Goal: Task Accomplishment & Management: Complete application form

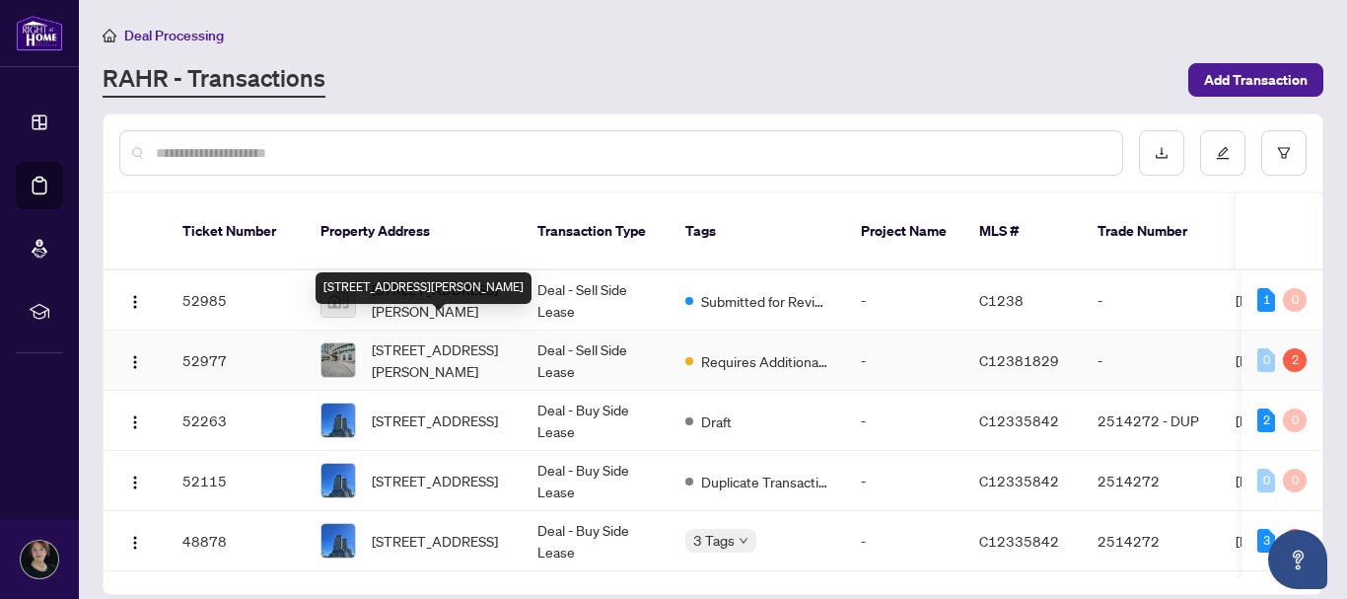
click at [444, 338] on span "[STREET_ADDRESS][PERSON_NAME]" at bounding box center [439, 359] width 134 height 43
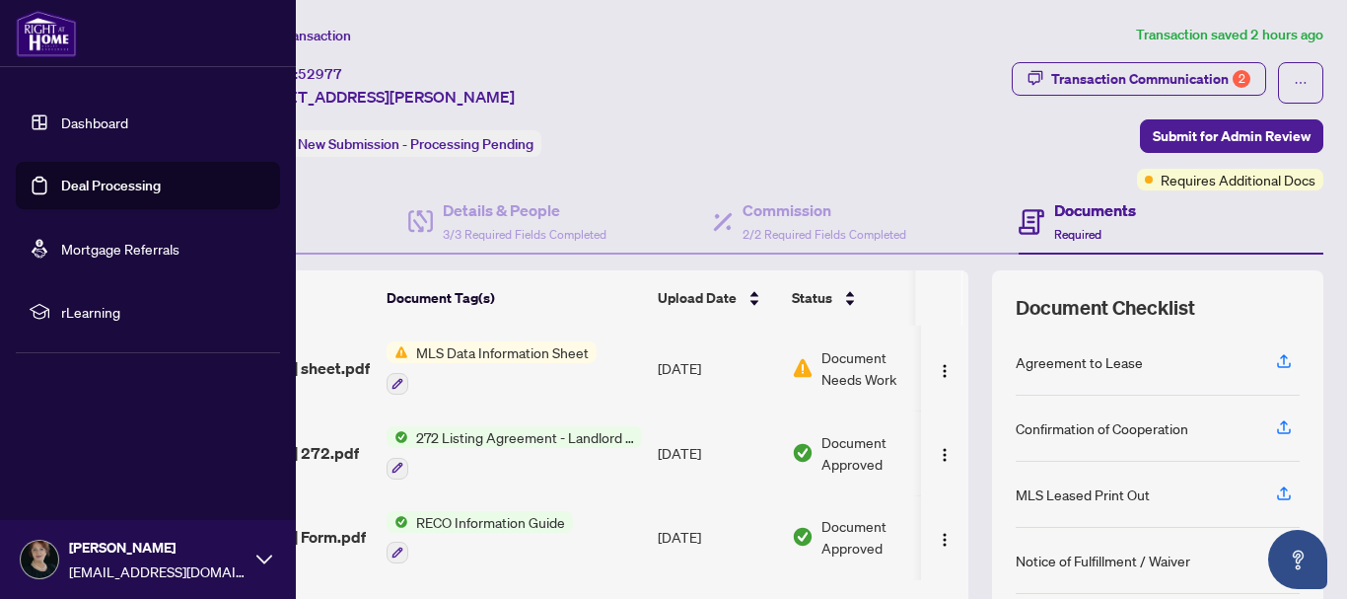
click at [84, 182] on link "Deal Processing" at bounding box center [111, 186] width 100 height 18
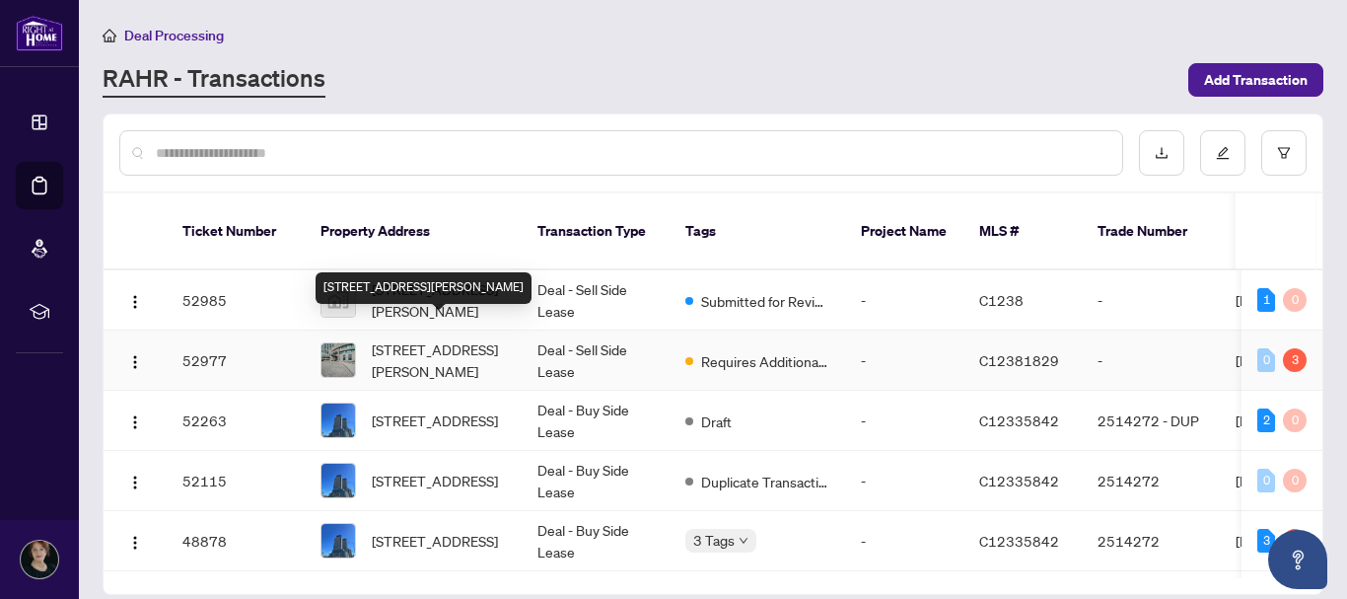
click at [432, 338] on span "[STREET_ADDRESS][PERSON_NAME]" at bounding box center [439, 359] width 134 height 43
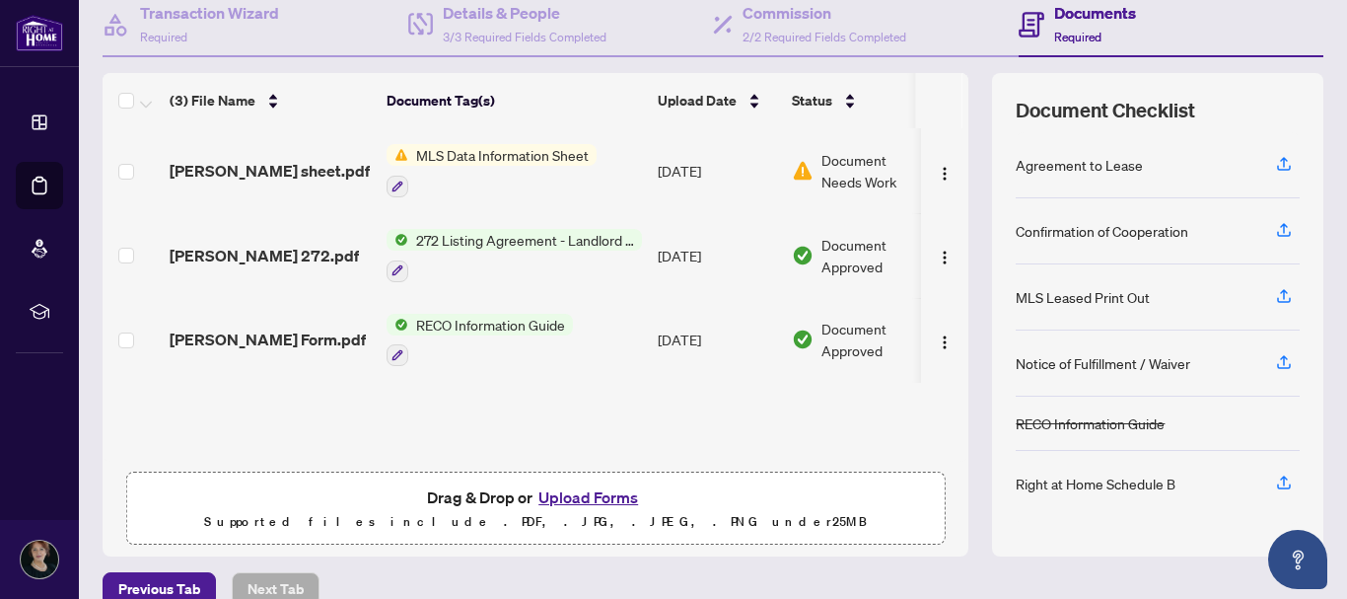
scroll to position [227, 0]
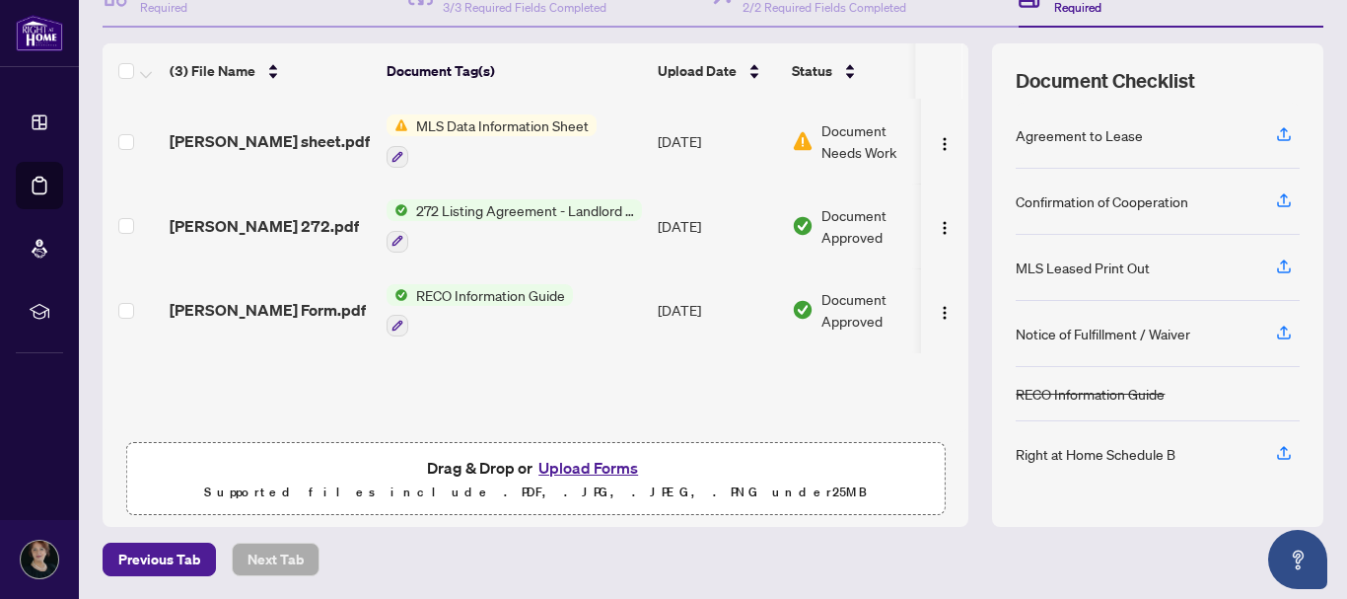
click at [572, 464] on button "Upload Forms" at bounding box center [588, 468] width 111 height 26
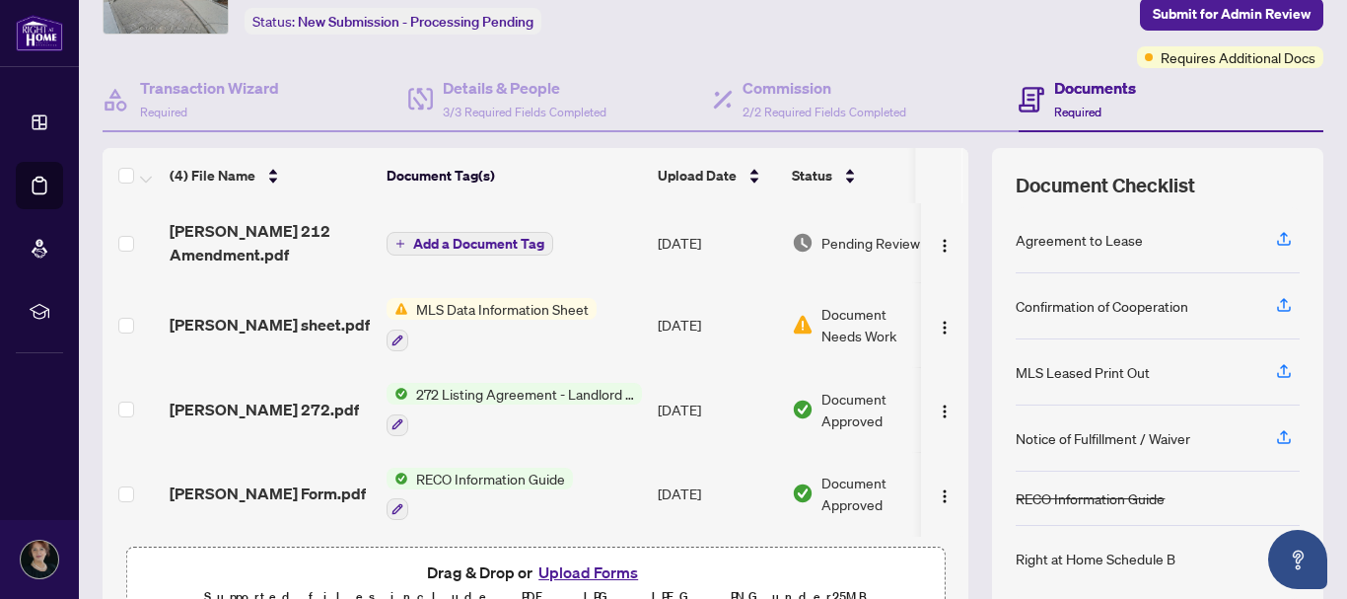
scroll to position [0, 0]
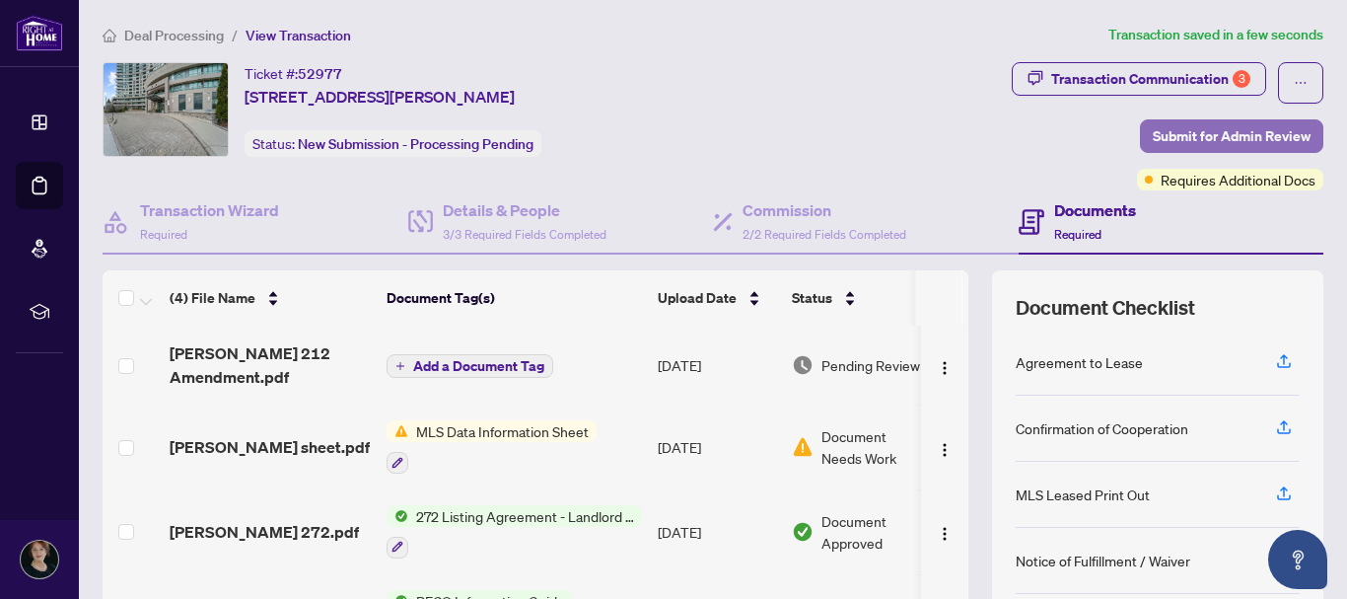
click at [1205, 130] on span "Submit for Admin Review" at bounding box center [1232, 136] width 158 height 32
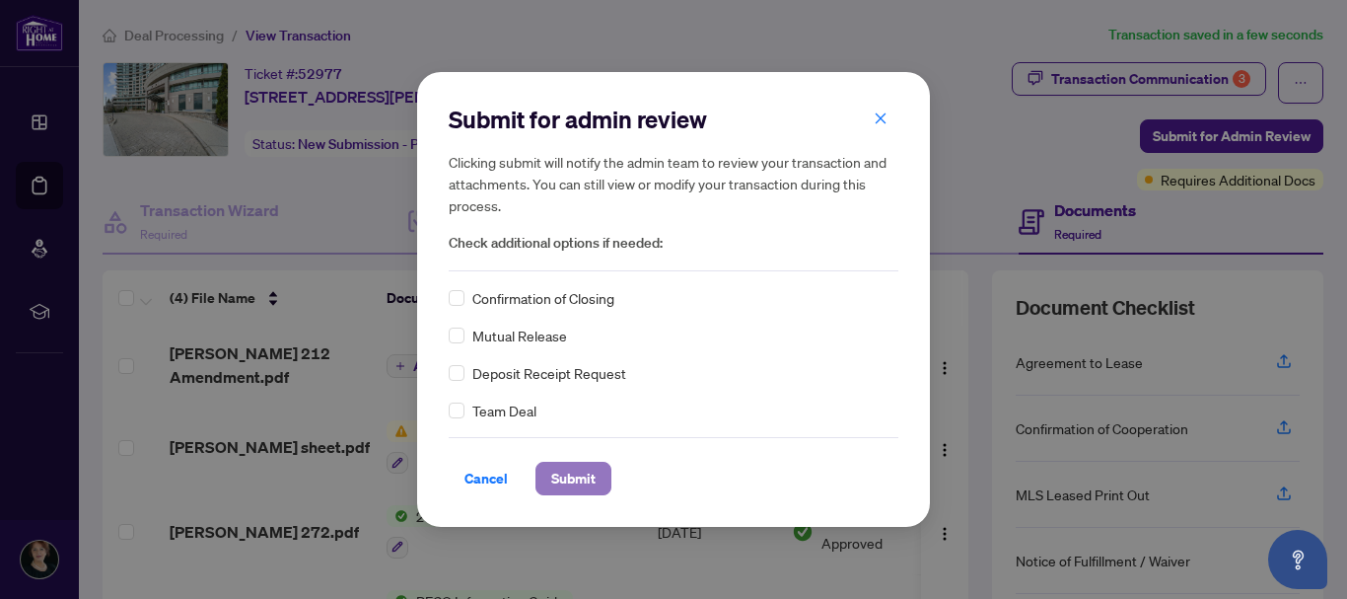
click at [569, 477] on span "Submit" at bounding box center [573, 479] width 44 height 32
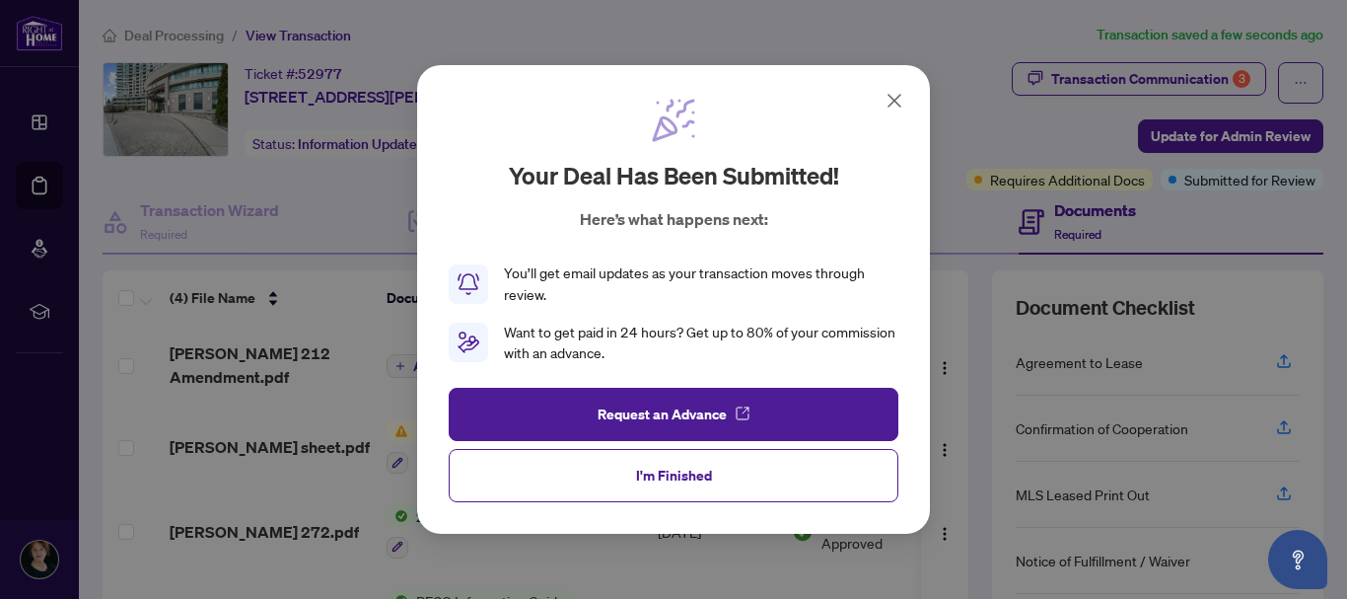
click at [895, 97] on icon at bounding box center [895, 101] width 24 height 24
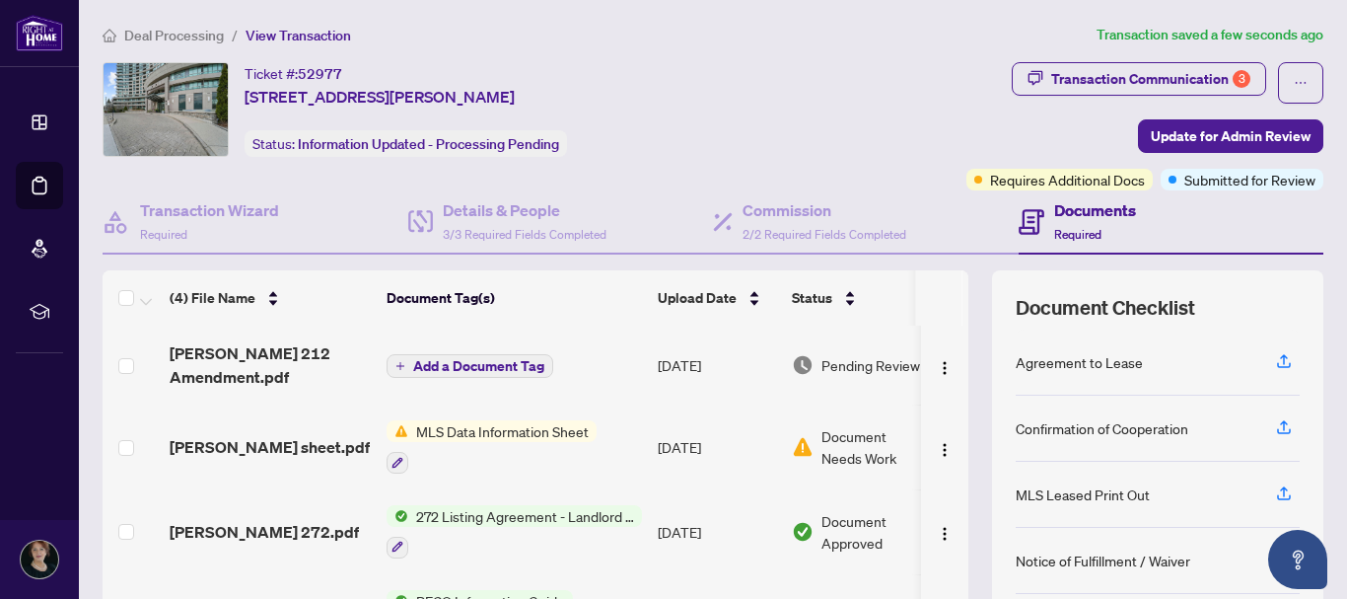
click at [544, 431] on span "MLS Data Information Sheet" at bounding box center [502, 431] width 188 height 22
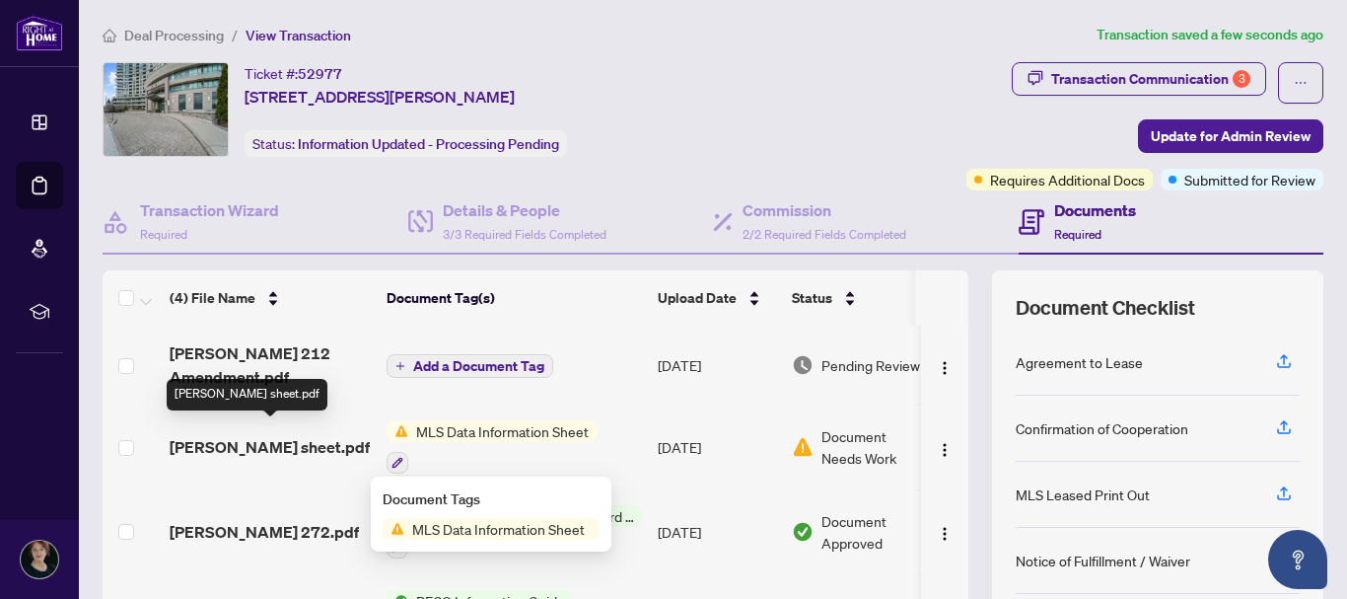
click at [345, 436] on span "[PERSON_NAME] sheet.pdf" at bounding box center [270, 447] width 200 height 24
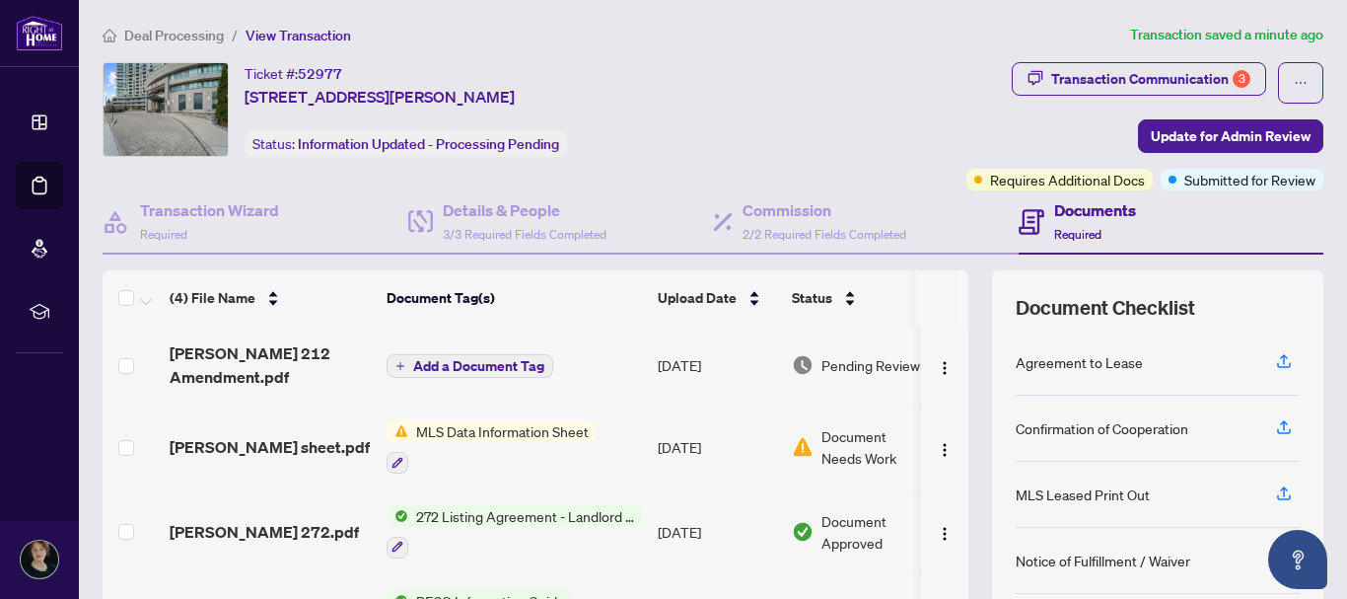
click at [1071, 209] on h4 "Documents" at bounding box center [1095, 210] width 82 height 24
click at [1064, 232] on span "Required" at bounding box center [1077, 234] width 47 height 15
click at [686, 62] on div "Ticket #: 52977 [STREET_ADDRESS][PERSON_NAME] Status: Information Updated - Pro…" at bounding box center [433, 109] width 661 height 95
click at [173, 87] on img at bounding box center [166, 109] width 124 height 93
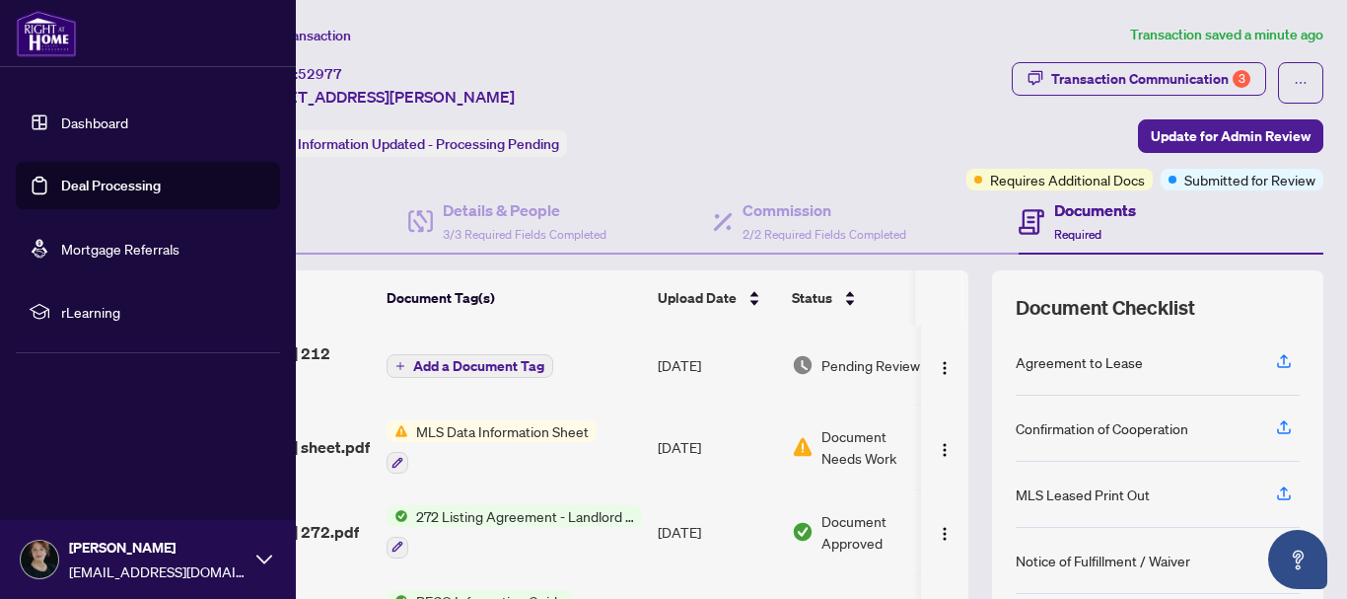
click at [92, 184] on link "Deal Processing" at bounding box center [111, 186] width 100 height 18
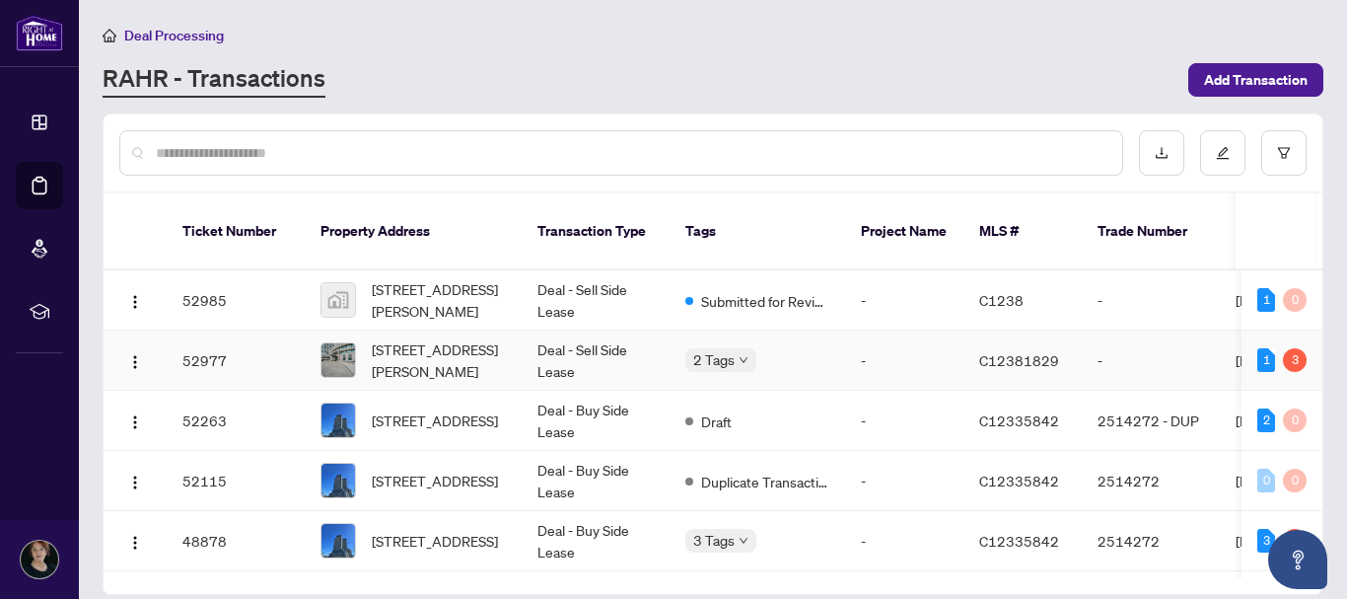
click at [1023, 351] on span "C12381829" at bounding box center [1019, 360] width 80 height 18
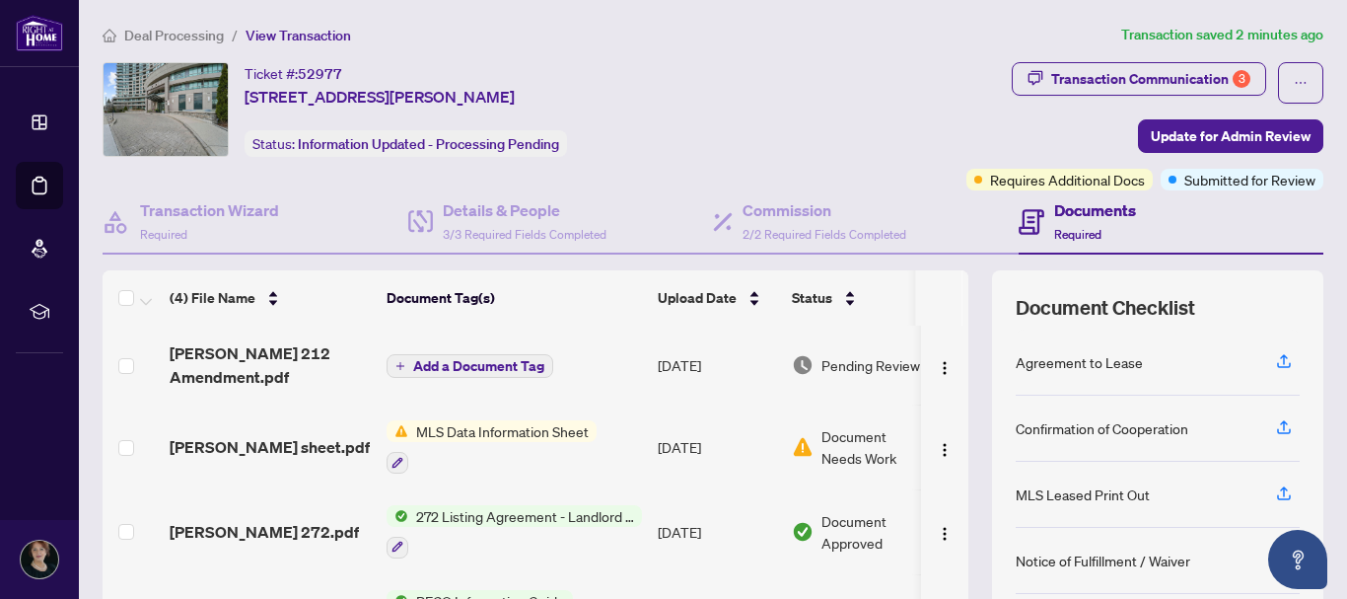
scroll to position [5, 0]
click at [889, 62] on div "Transaction Communication 3 Update for Admin Review Requires Additional Docs Su…" at bounding box center [1047, 126] width 553 height 128
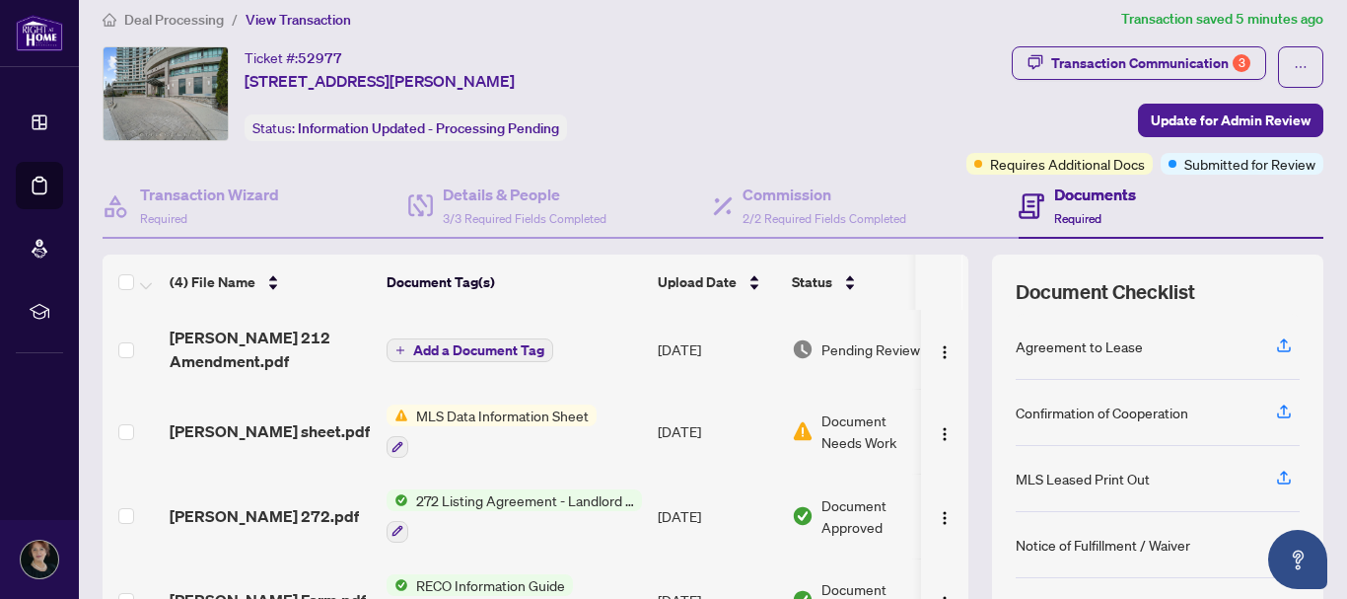
scroll to position [0, 0]
